Goal: Task Accomplishment & Management: Manage account settings

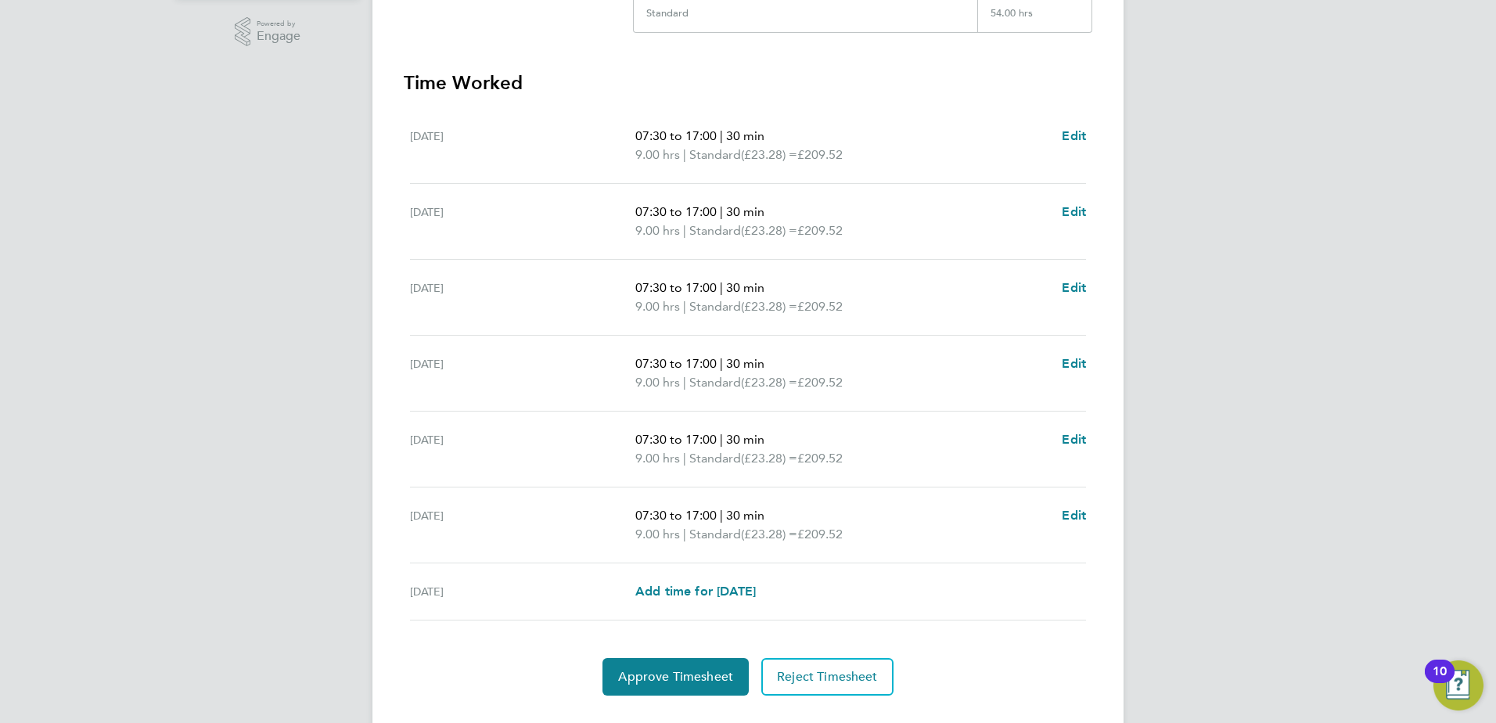
scroll to position [426, 0]
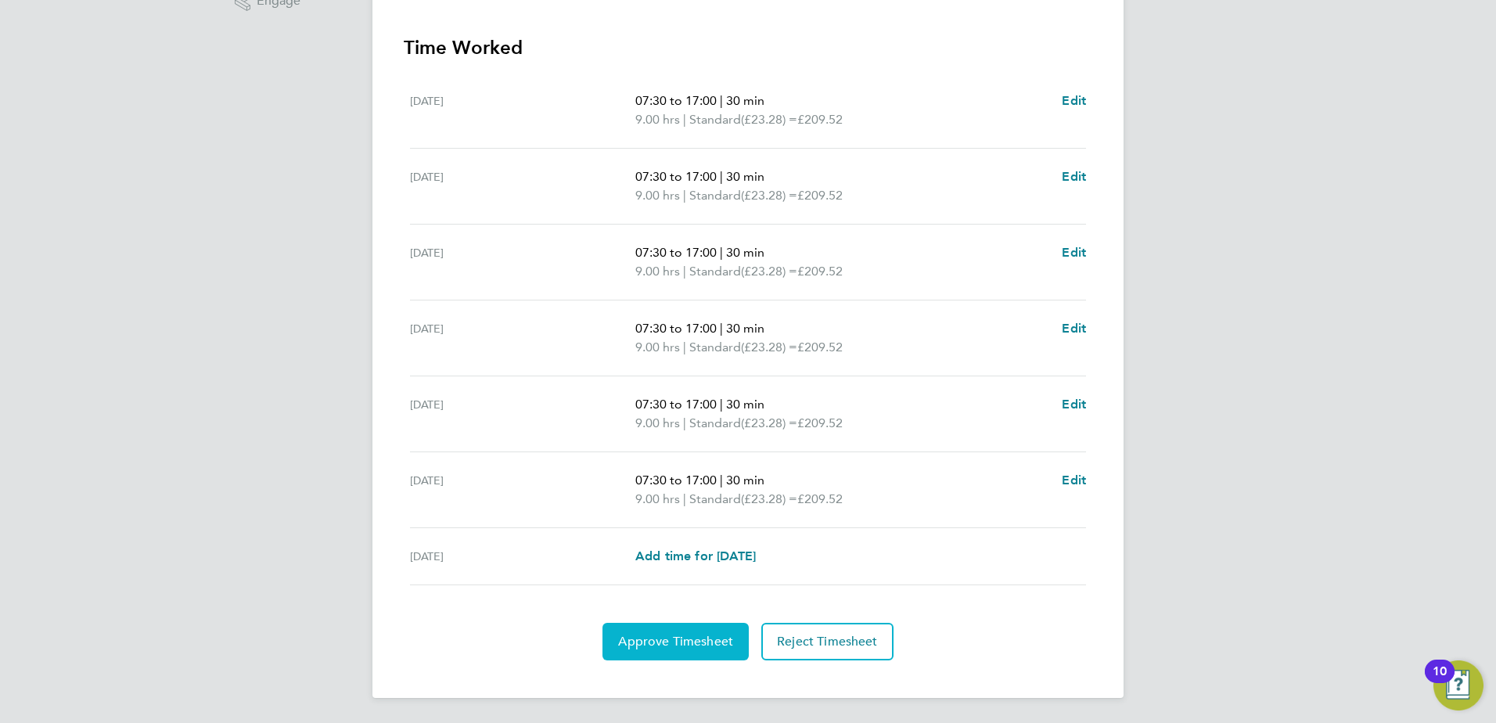
click at [663, 642] on span "Approve Timesheet" at bounding box center [675, 642] width 115 height 16
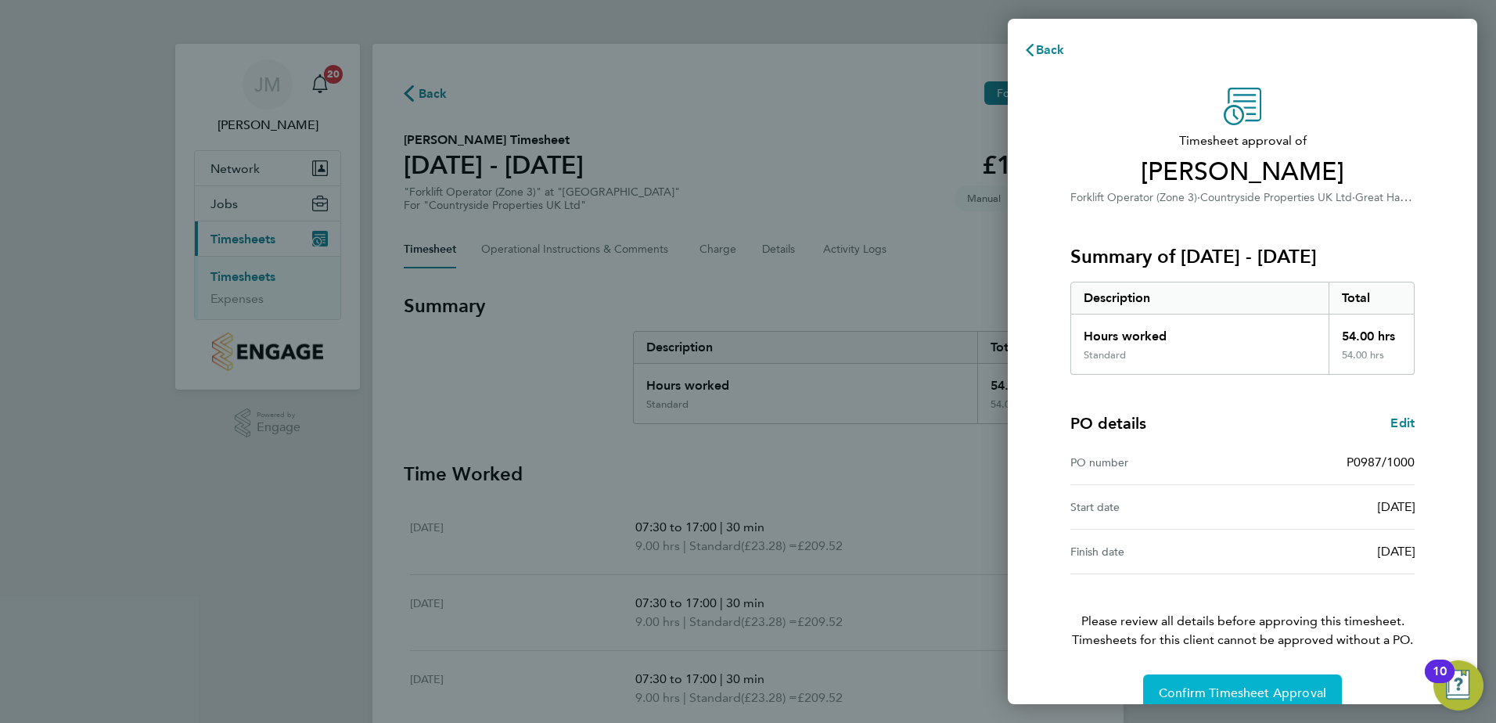
click at [1213, 692] on span "Confirm Timesheet Approval" at bounding box center [1242, 693] width 167 height 16
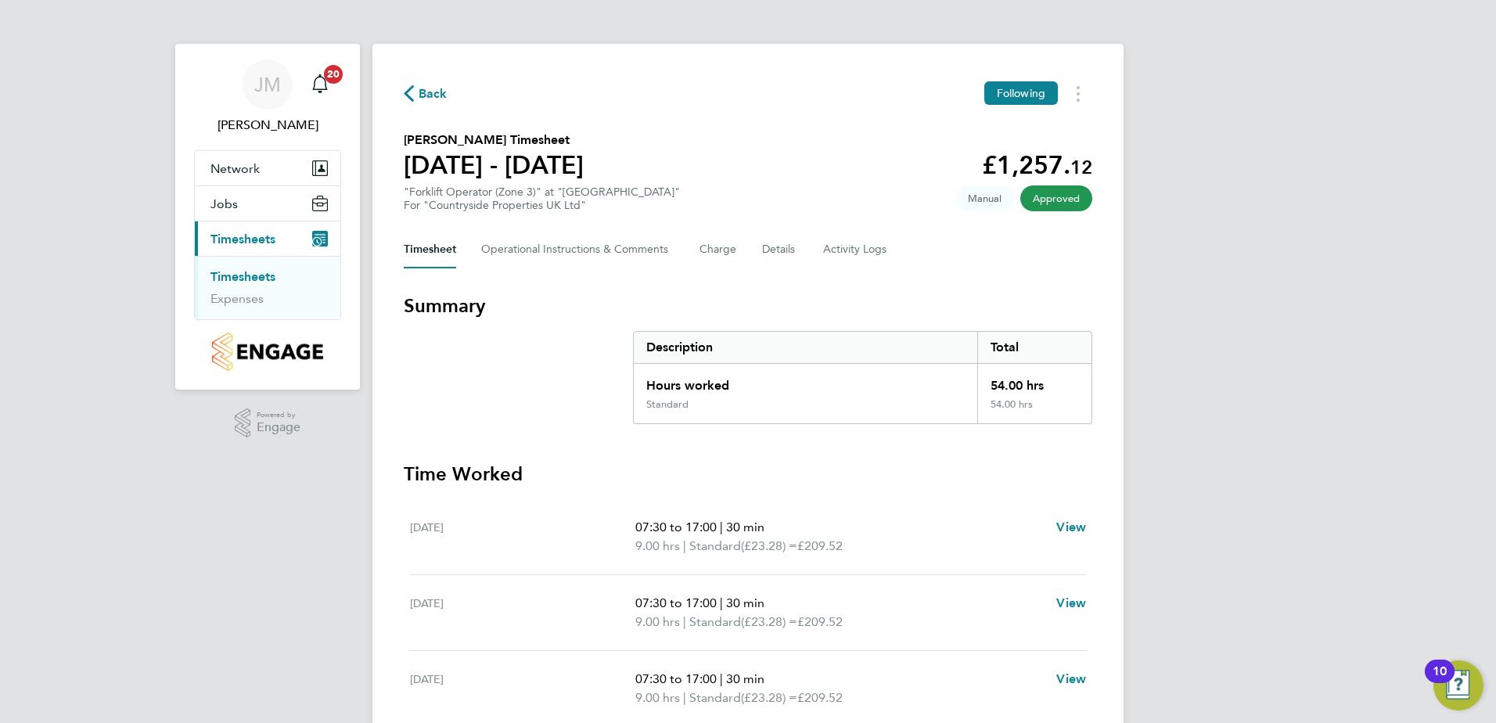
click at [222, 275] on link "Timesheets" at bounding box center [242, 276] width 65 height 15
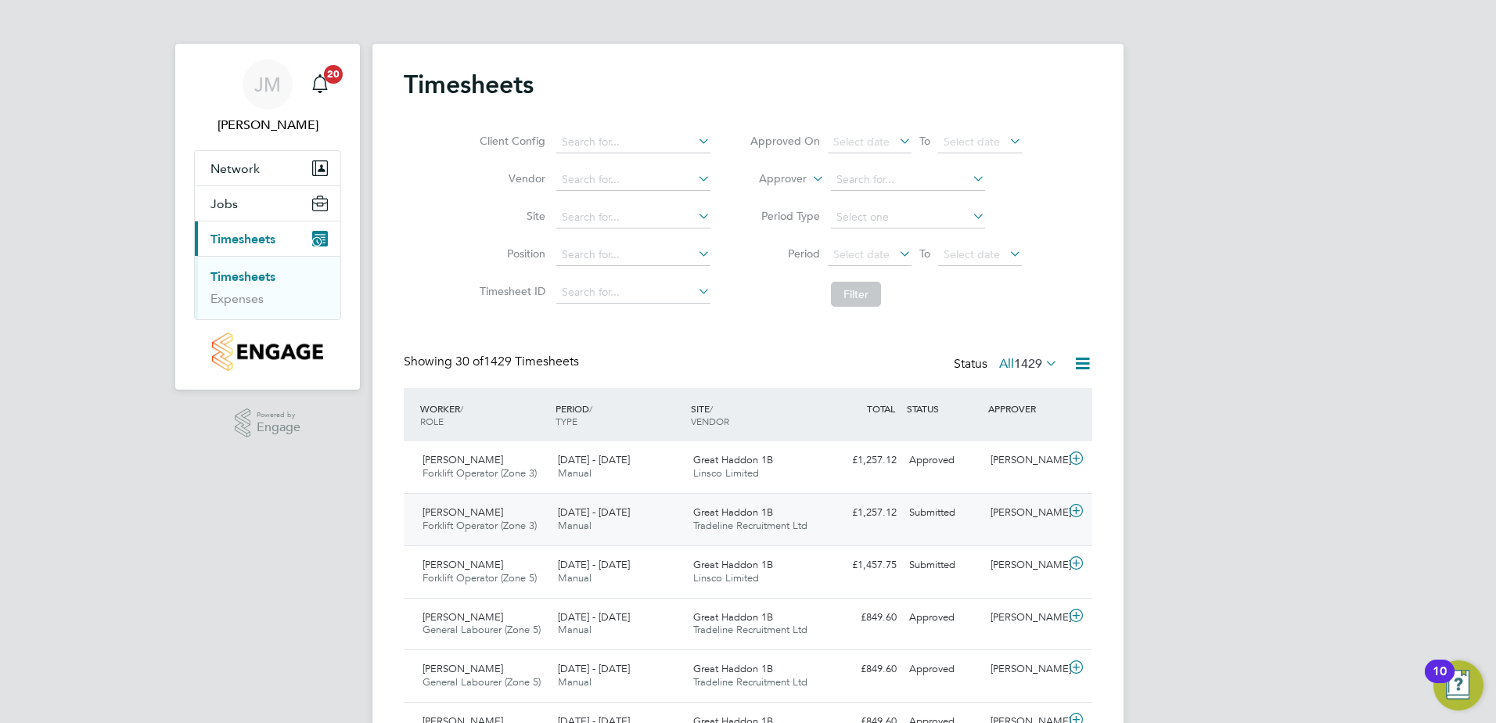
click at [940, 512] on div "Submitted" at bounding box center [943, 513] width 81 height 26
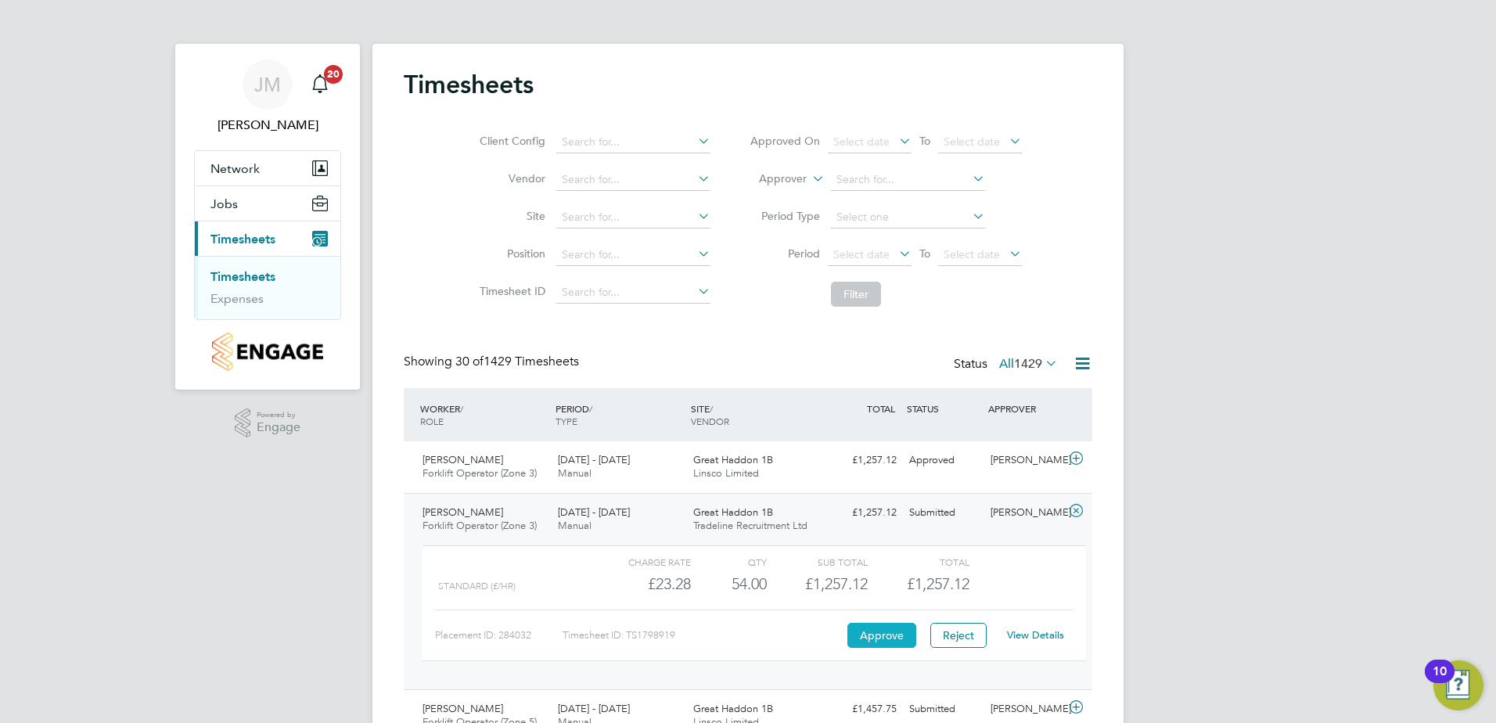
click at [882, 627] on button "Approve" at bounding box center [881, 635] width 69 height 25
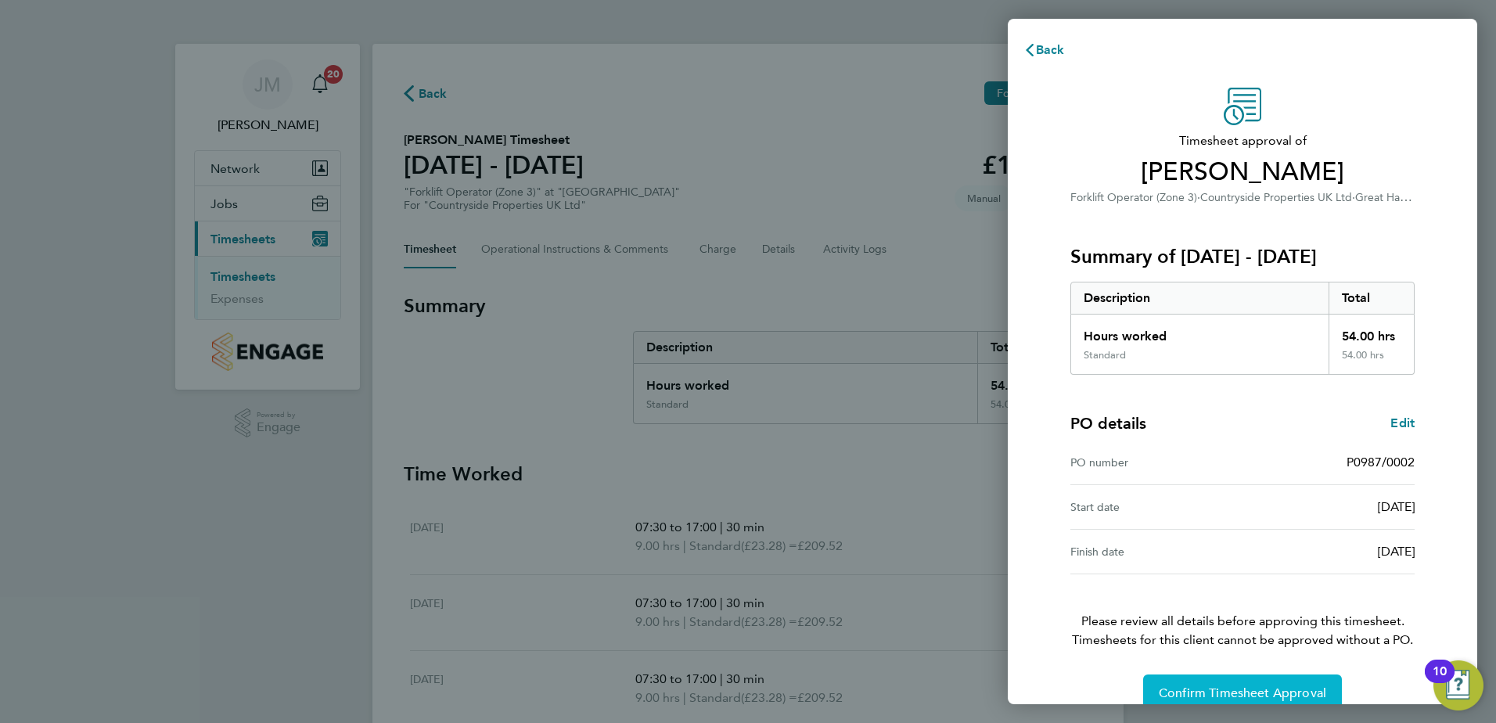
click at [1226, 686] on span "Confirm Timesheet Approval" at bounding box center [1242, 693] width 167 height 16
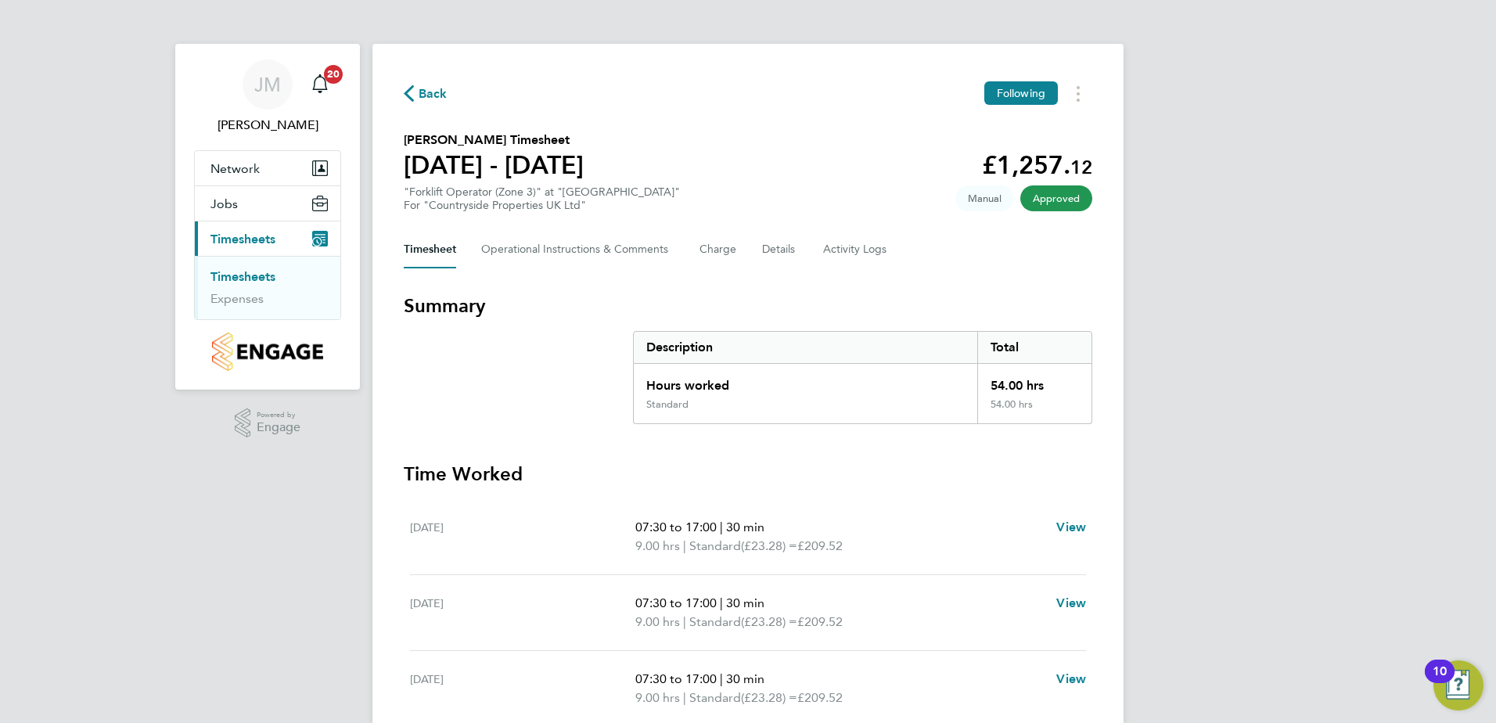
click at [261, 275] on link "Timesheets" at bounding box center [242, 276] width 65 height 15
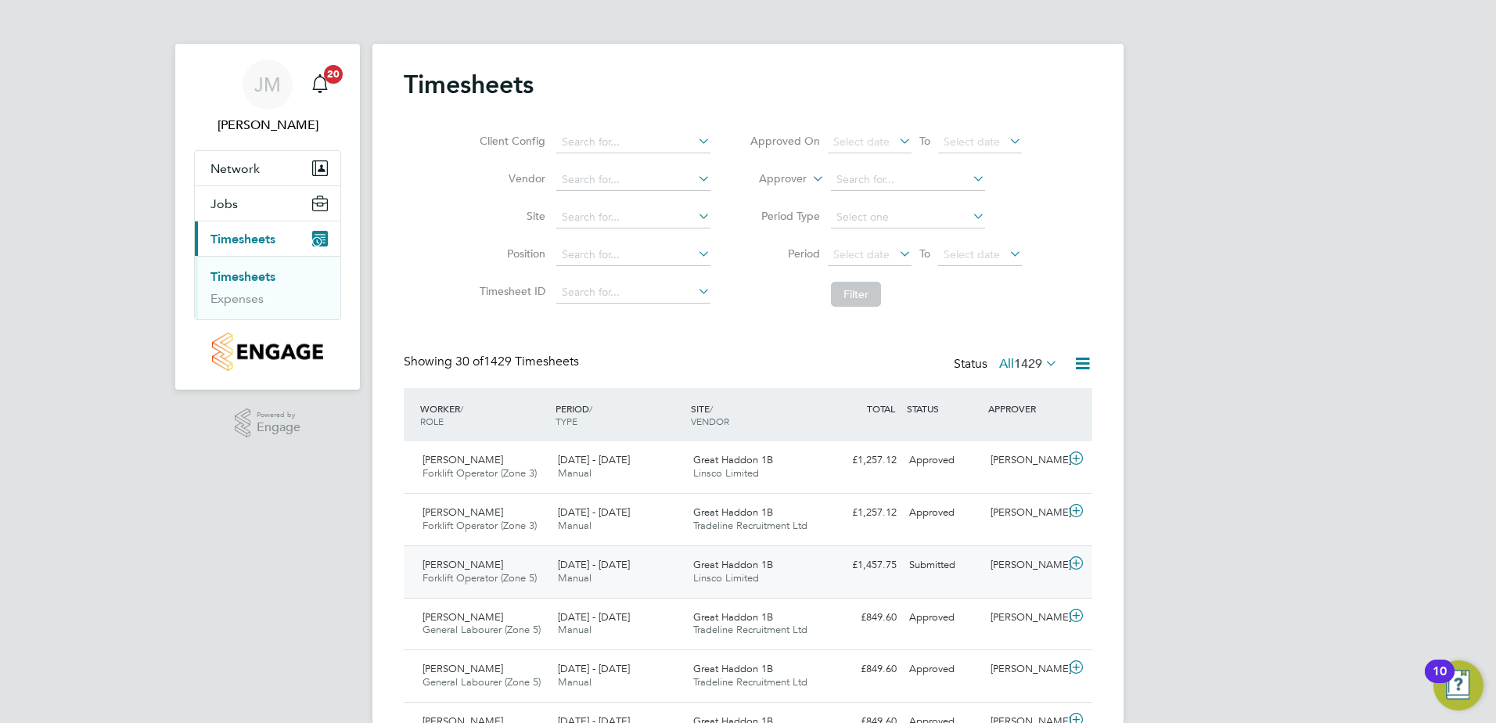
click at [918, 566] on div "Submitted" at bounding box center [943, 565] width 81 height 26
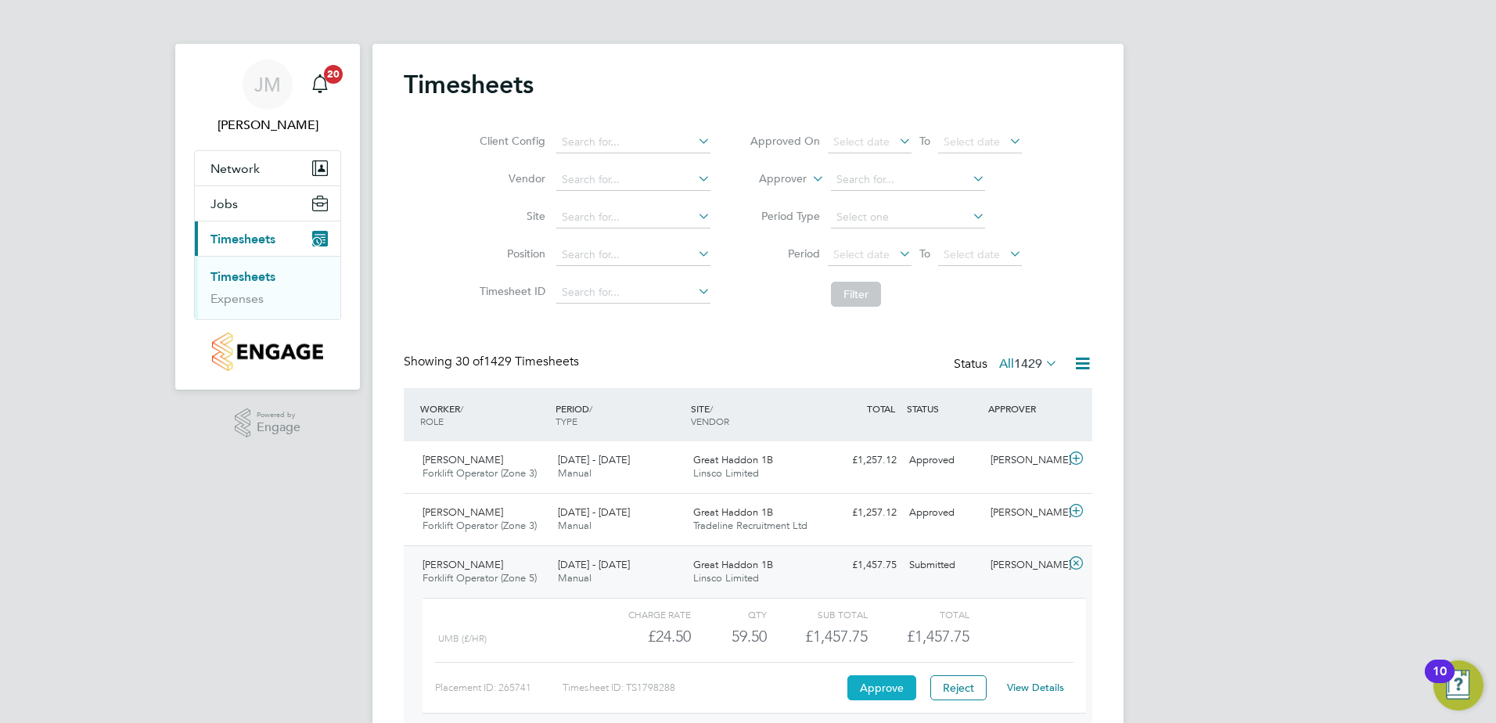
click at [865, 693] on button "Approve" at bounding box center [881, 687] width 69 height 25
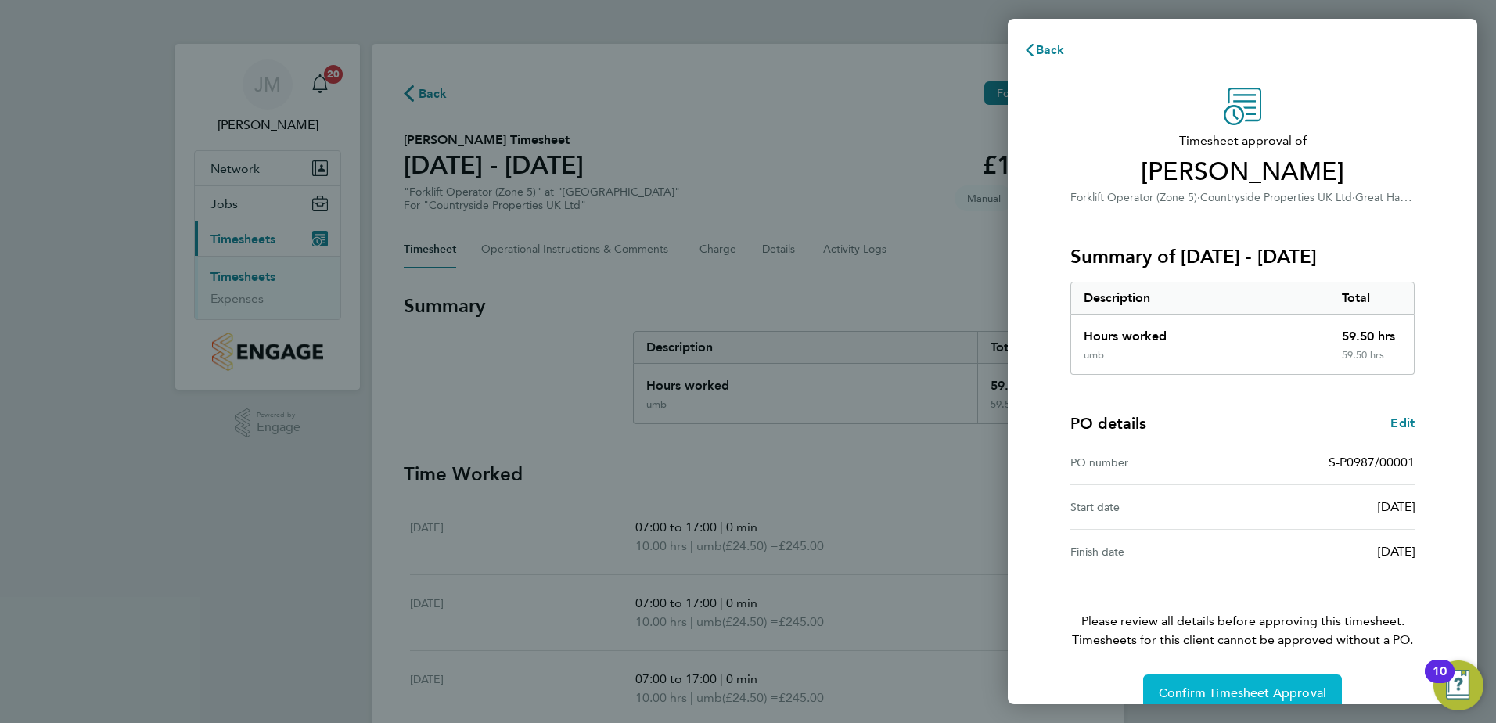
click at [1220, 687] on span "Confirm Timesheet Approval" at bounding box center [1242, 693] width 167 height 16
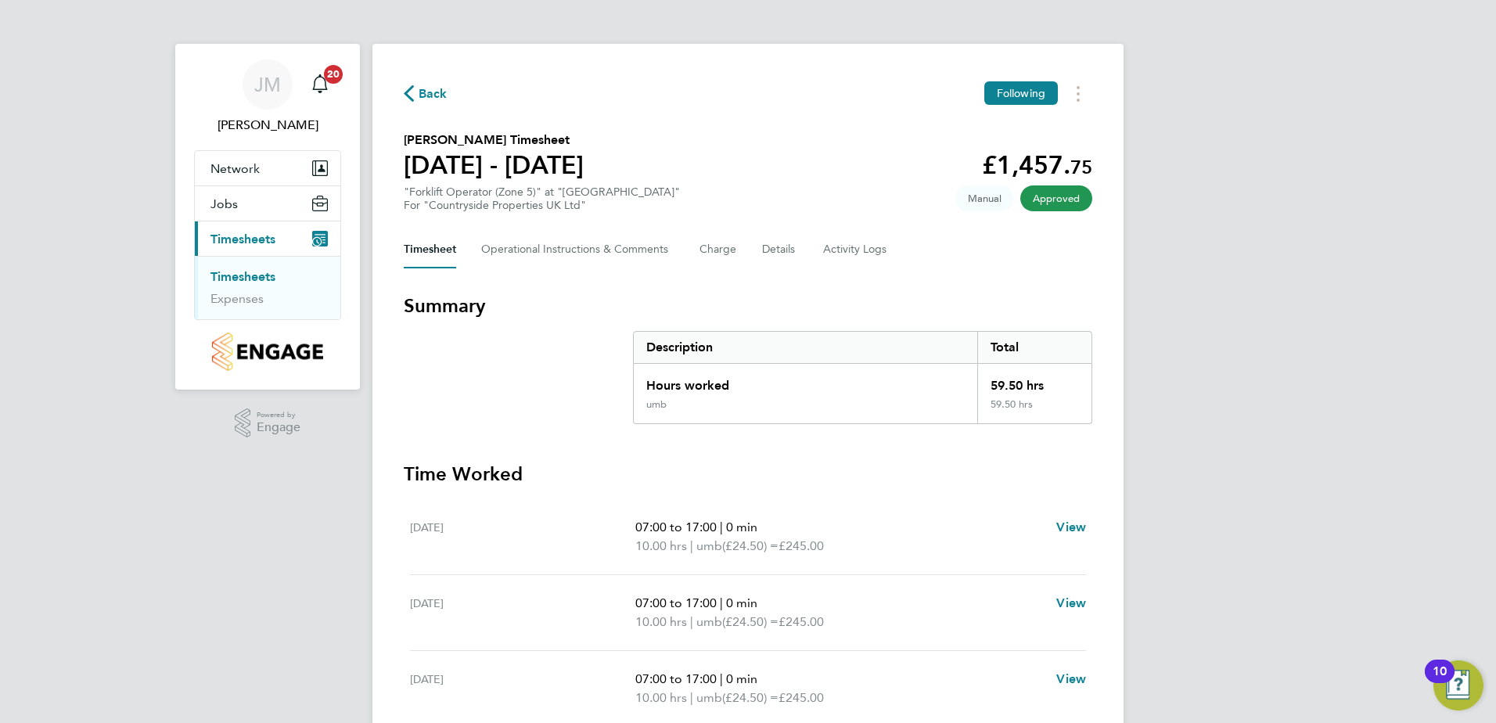
click at [245, 271] on link "Timesheets" at bounding box center [242, 276] width 65 height 15
